Goal: Information Seeking & Learning: Learn about a topic

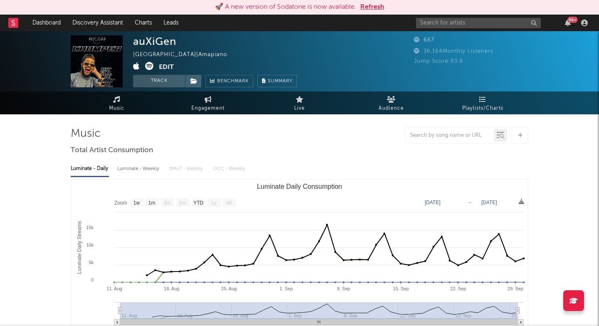
select select "1w"
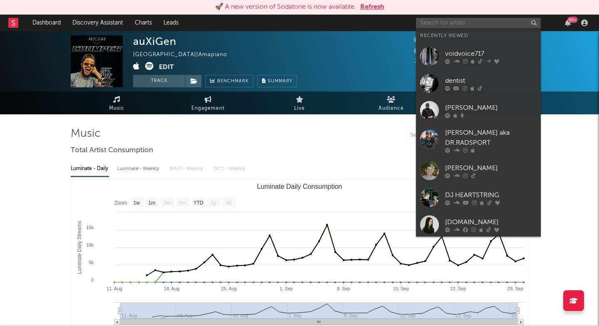
click at [447, 25] on input "text" at bounding box center [478, 23] width 125 height 10
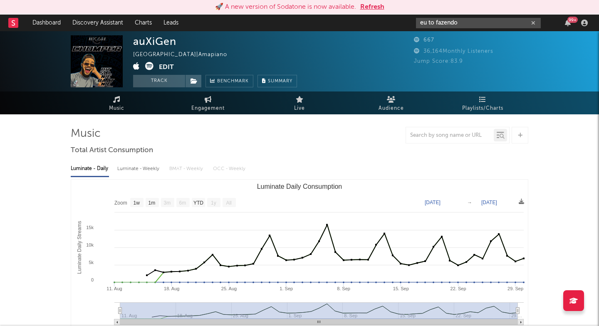
click at [448, 24] on input "eu to fazendo" at bounding box center [478, 23] width 125 height 10
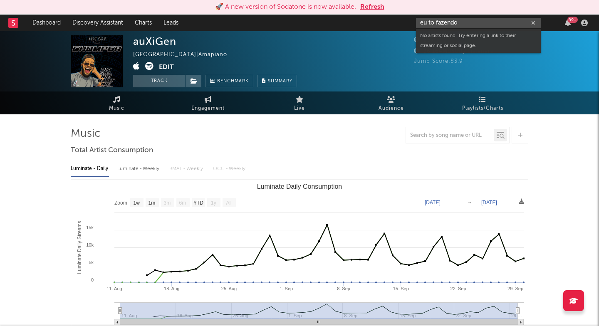
click at [448, 24] on input "eu to fazendo" at bounding box center [478, 23] width 125 height 10
paste input "[URL][DOMAIN_NAME]"
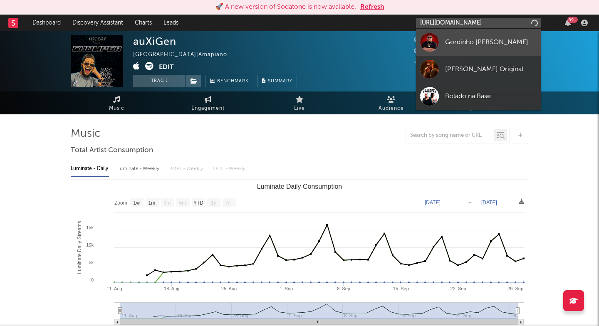
type input "[URL][DOMAIN_NAME]"
click at [441, 47] on link "Gordinho [PERSON_NAME]" at bounding box center [478, 42] width 125 height 27
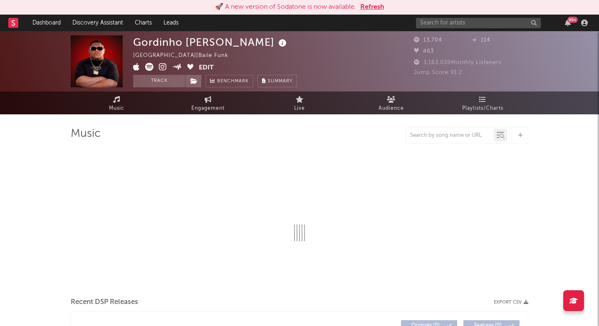
select select "1w"
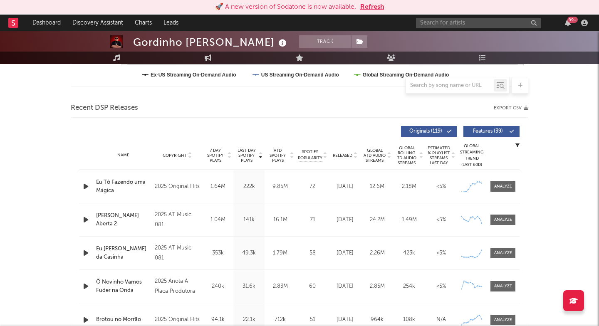
scroll to position [260, 0]
click at [507, 190] on span at bounding box center [502, 186] width 25 height 10
select select "1w"
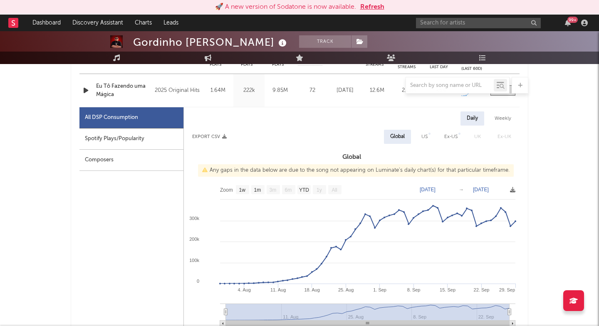
scroll to position [359, 0]
